Goal: Information Seeking & Learning: Learn about a topic

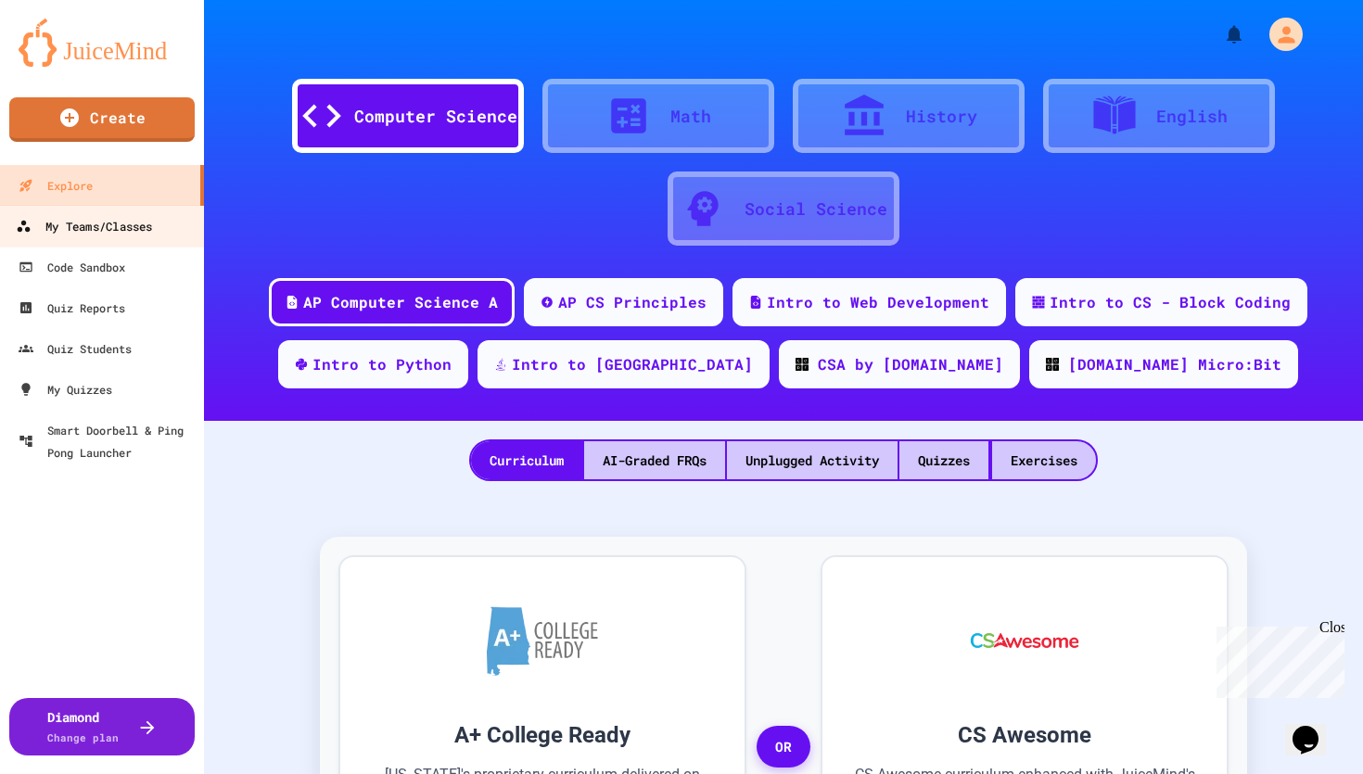
click at [159, 228] on link "My Teams/Classes" at bounding box center [102, 226] width 211 height 42
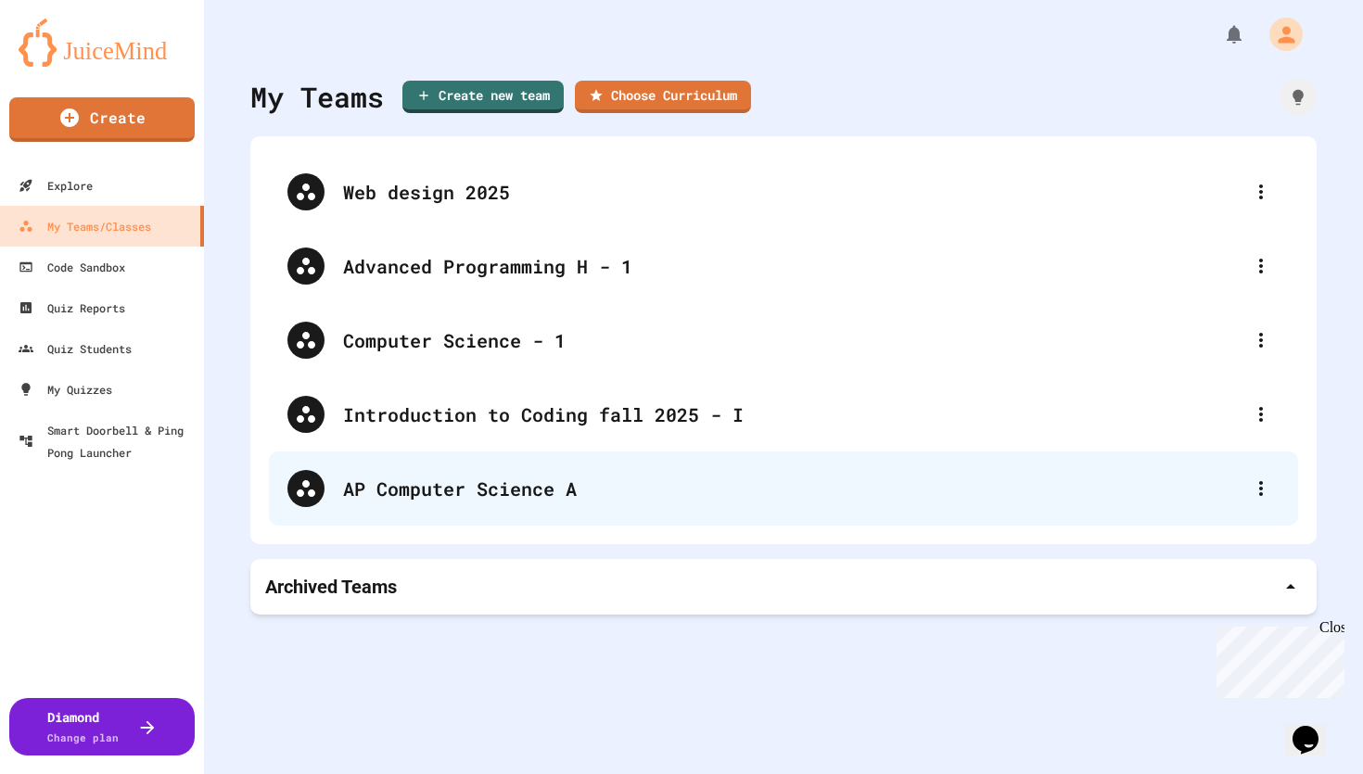
click at [404, 483] on div "AP Computer Science A" at bounding box center [793, 489] width 900 height 28
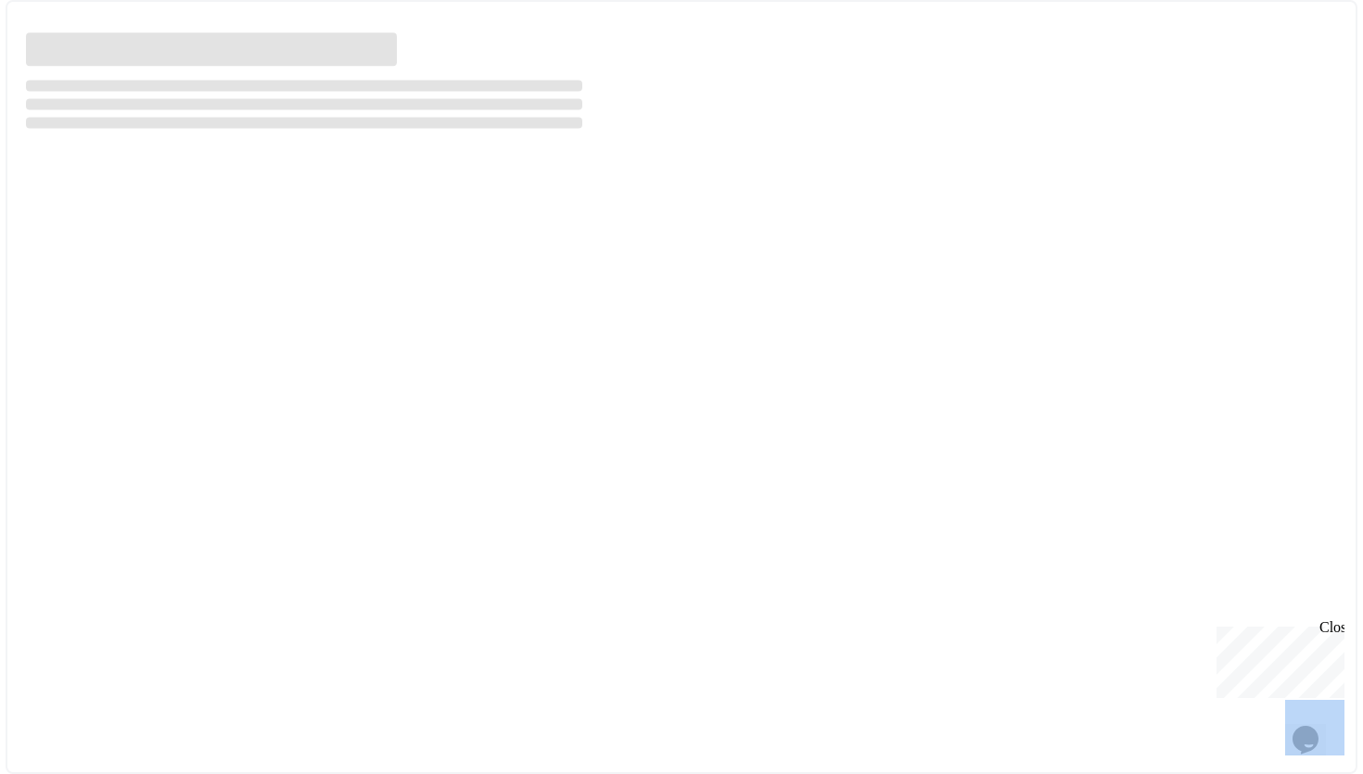
click at [404, 483] on div at bounding box center [682, 387] width 1352 height 774
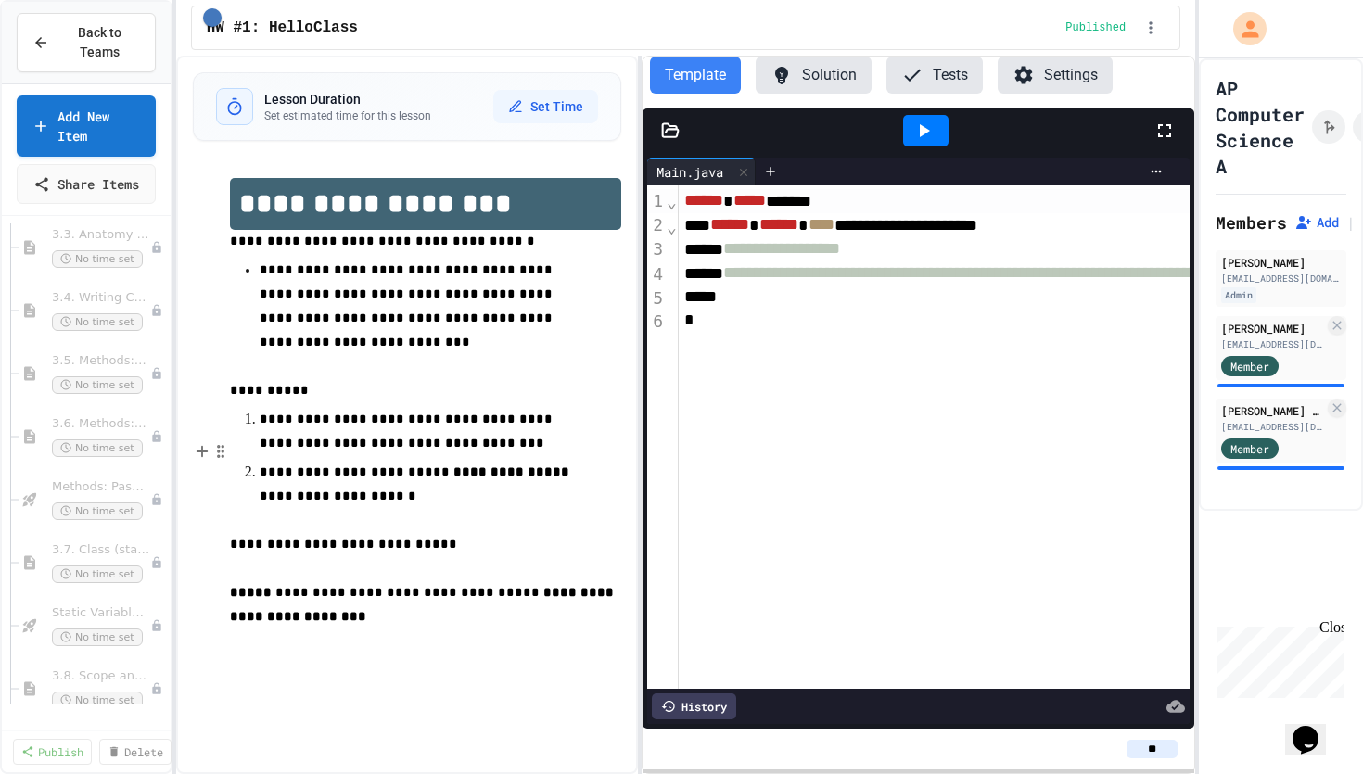
scroll to position [3859, 0]
